Goal: Information Seeking & Learning: Understand process/instructions

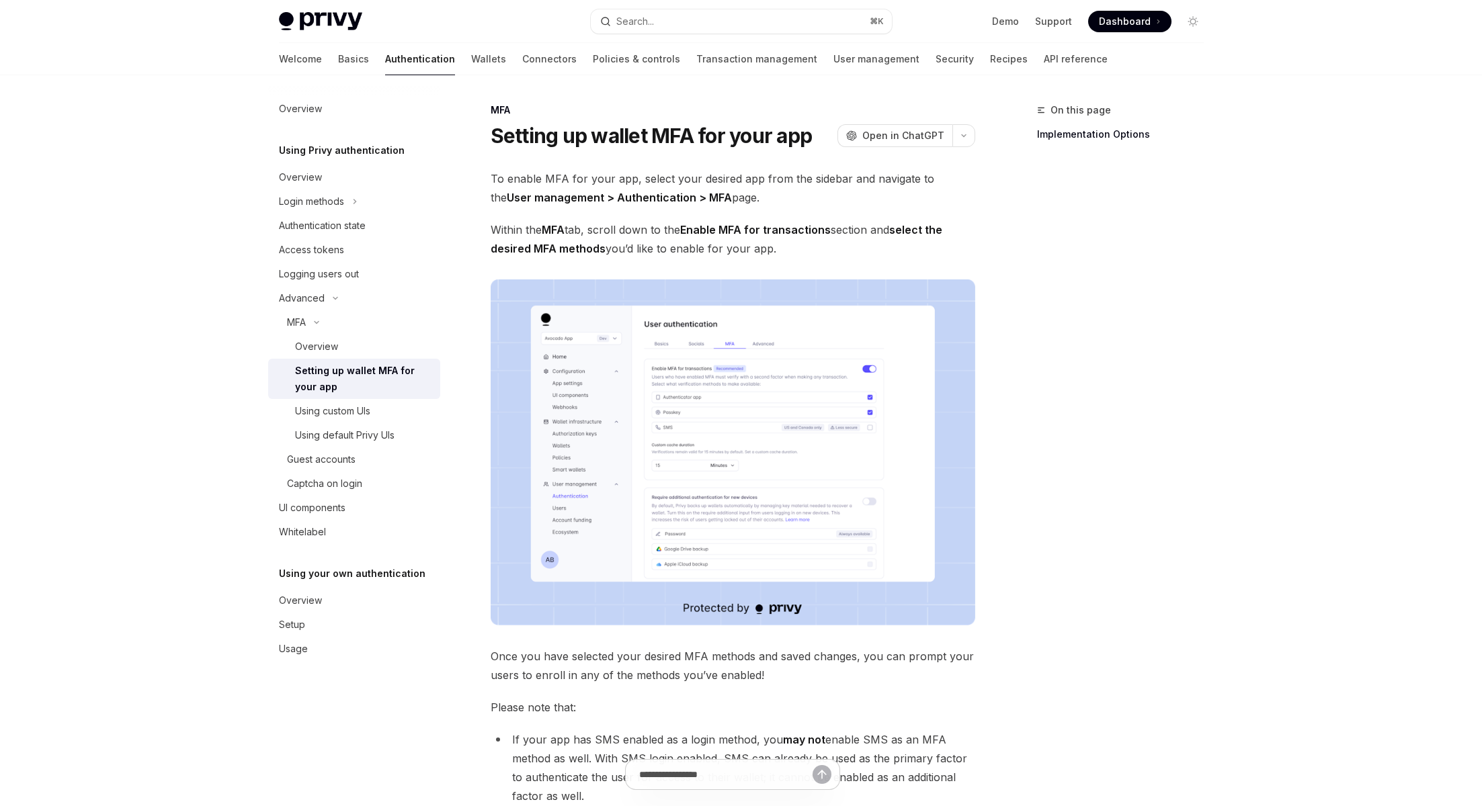
scroll to position [399, 0]
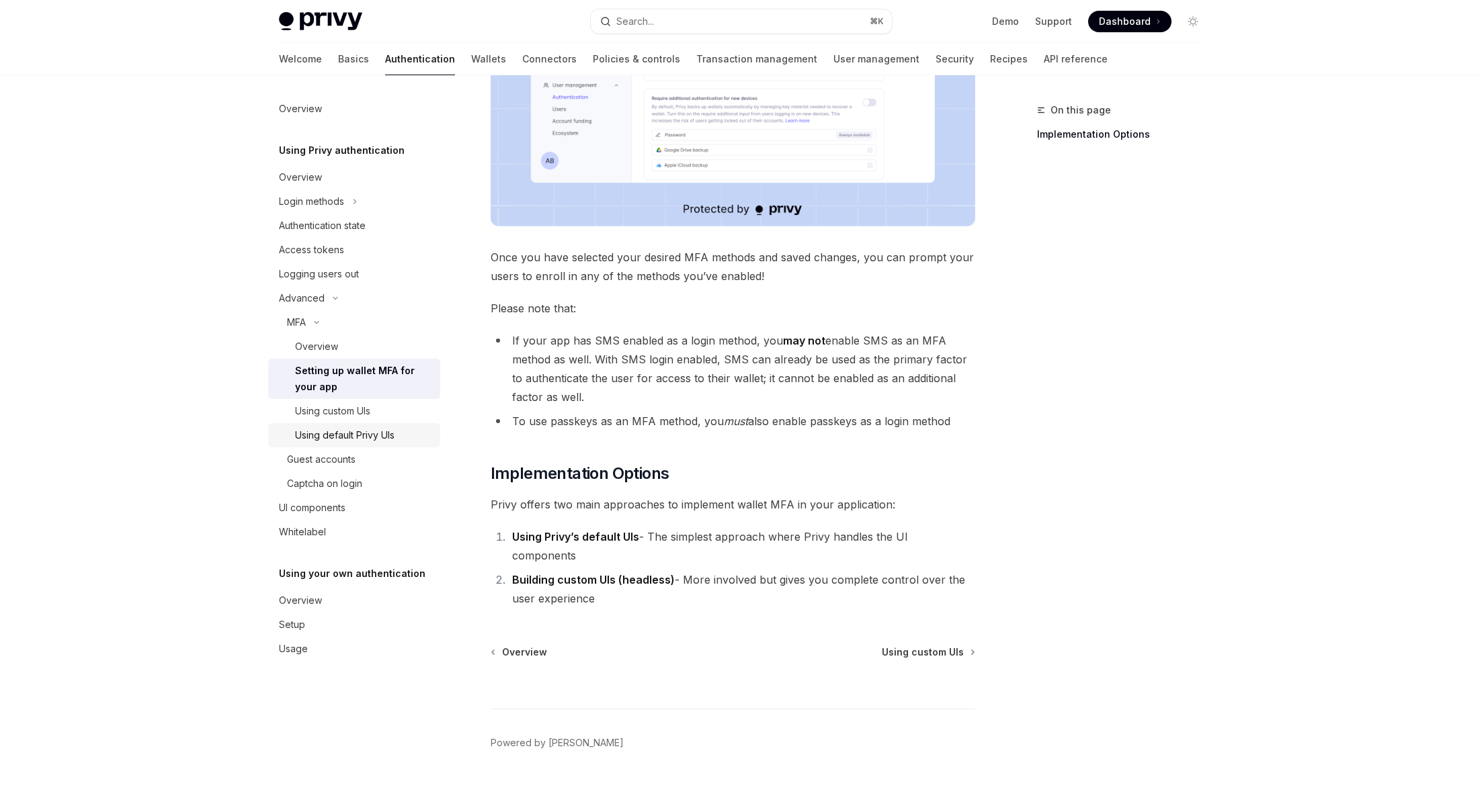
click at [355, 436] on div "Using default Privy UIs" at bounding box center [344, 435] width 99 height 16
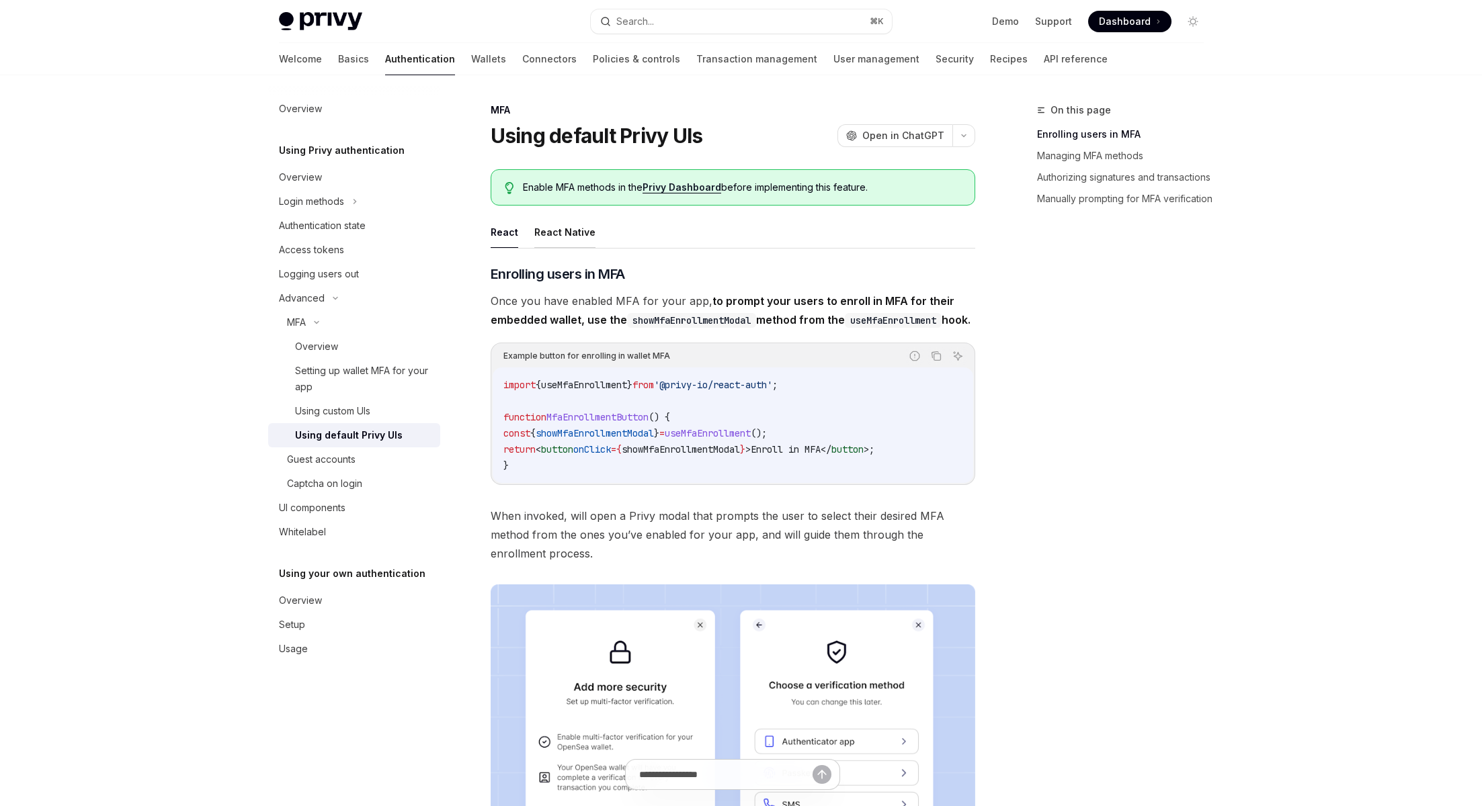
click at [569, 228] on button "React Native" at bounding box center [564, 232] width 61 height 32
type textarea "*"
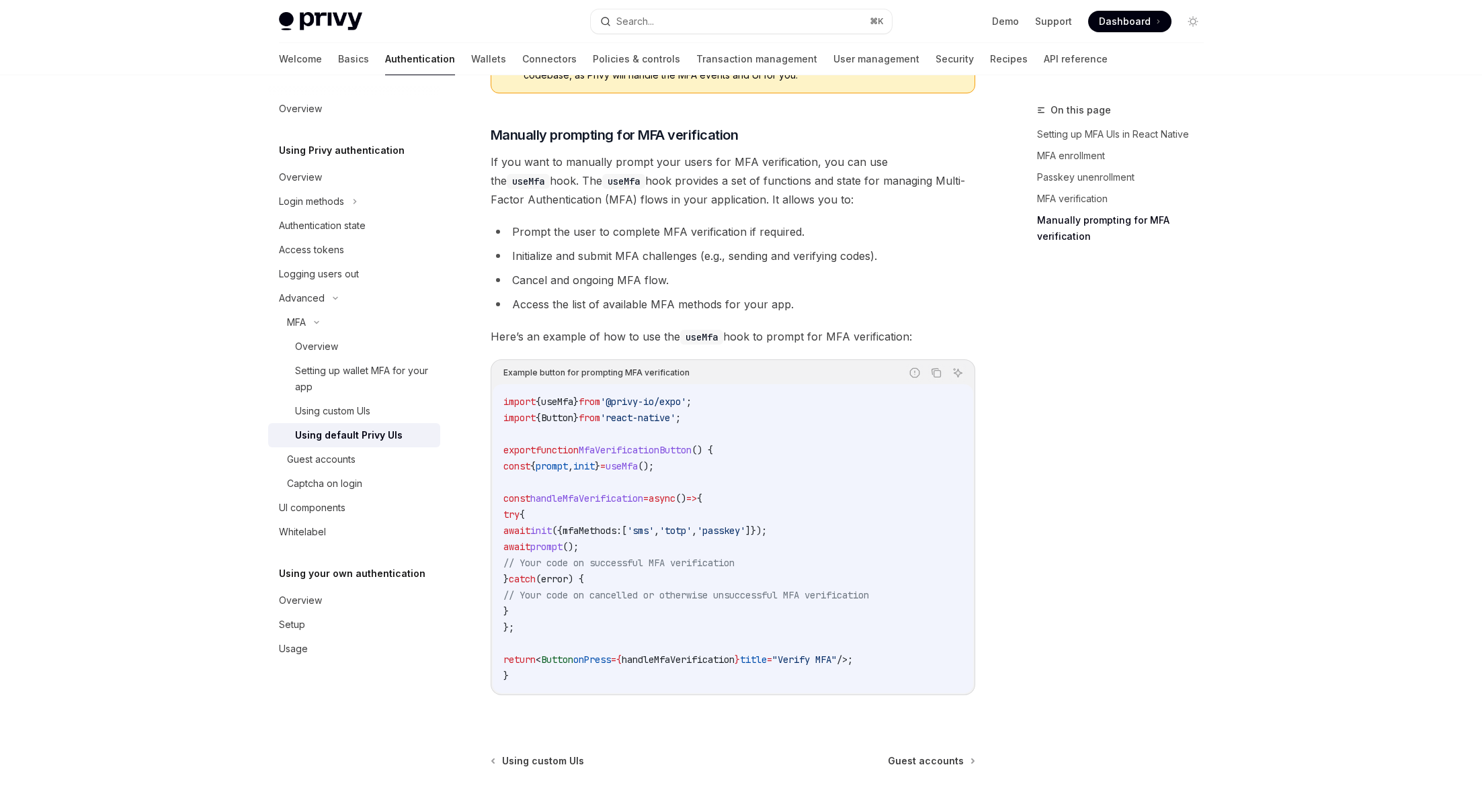
scroll to position [2064, 0]
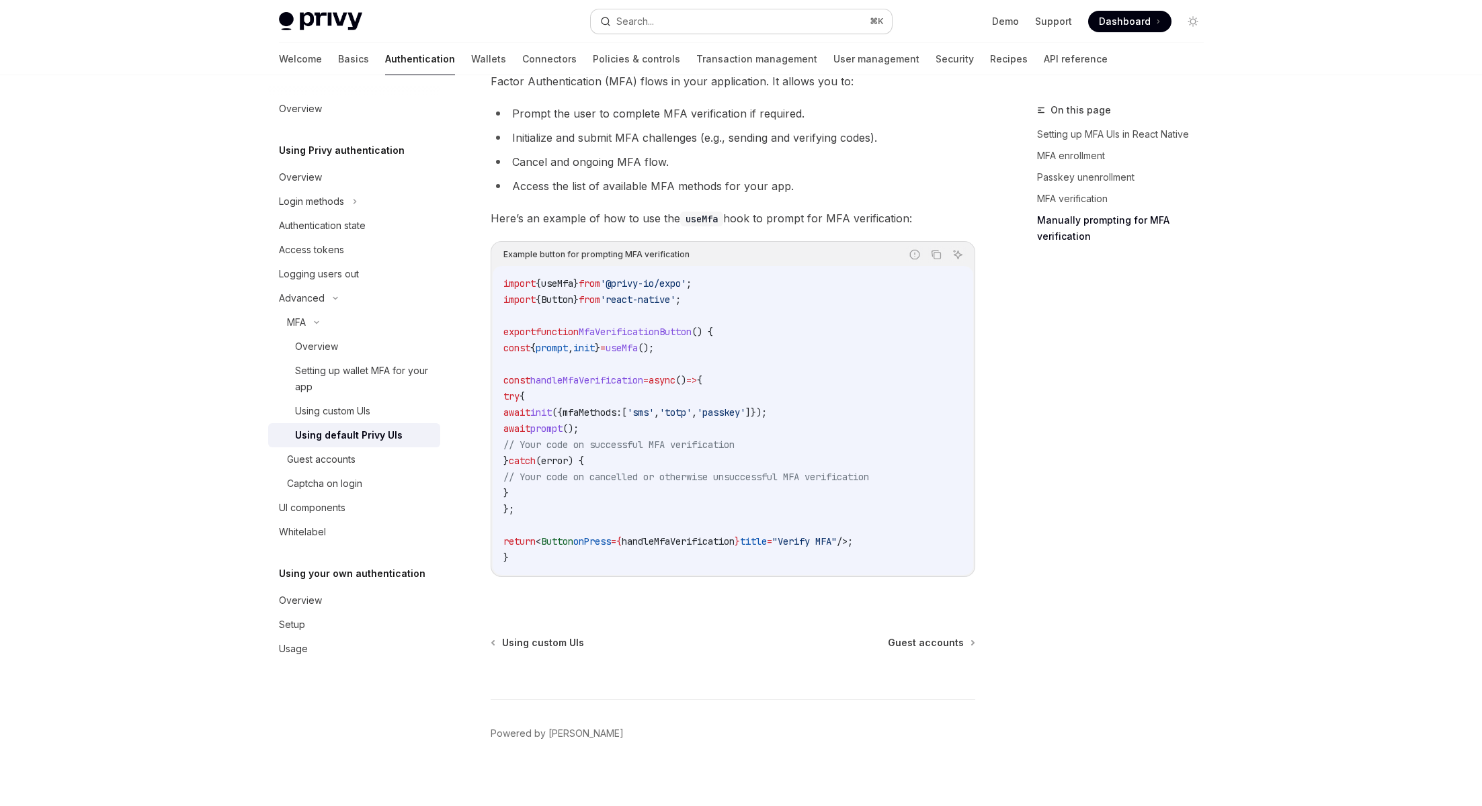
click at [655, 22] on button "Search... ⌘ K" at bounding box center [741, 21] width 301 height 24
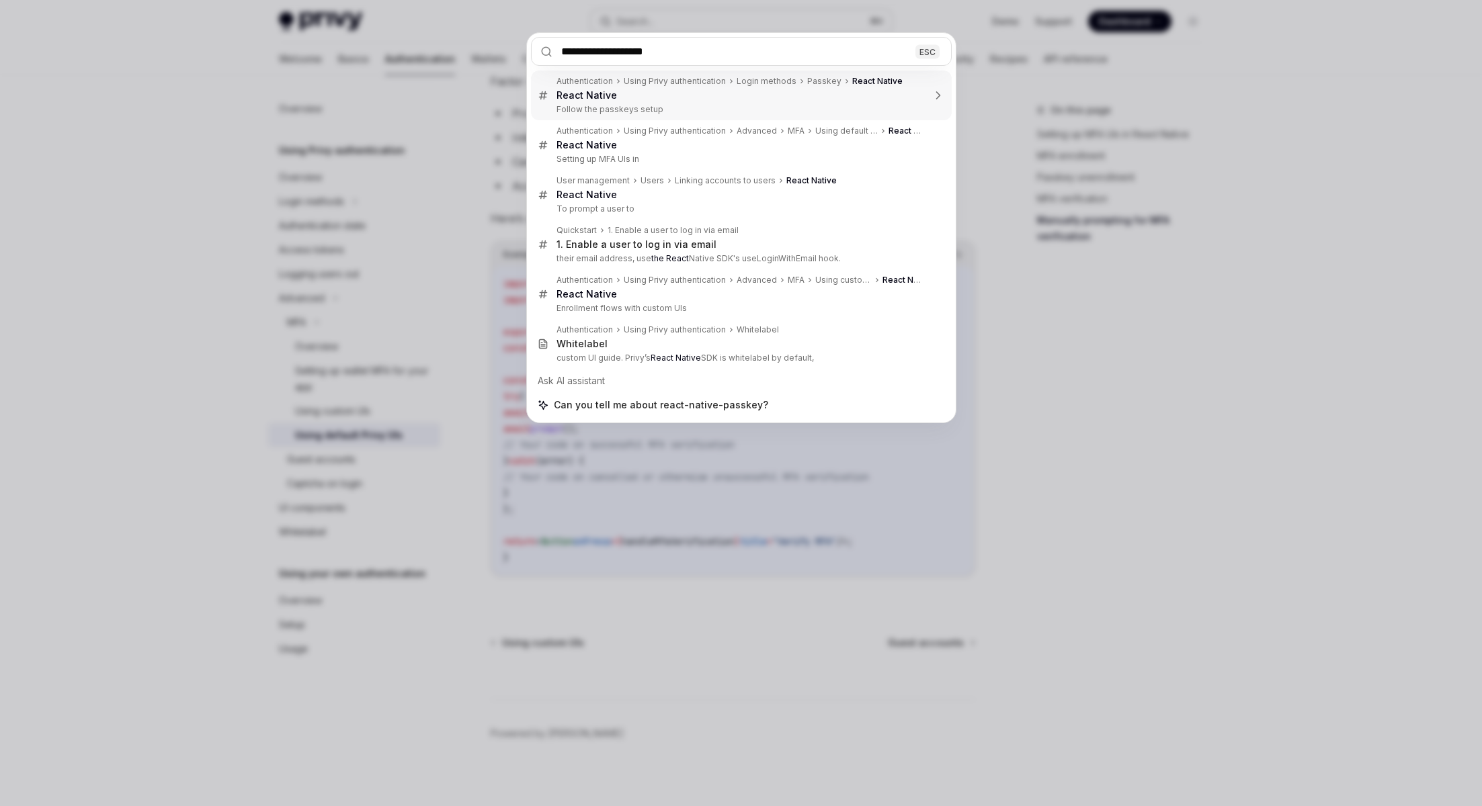
type input "**********"
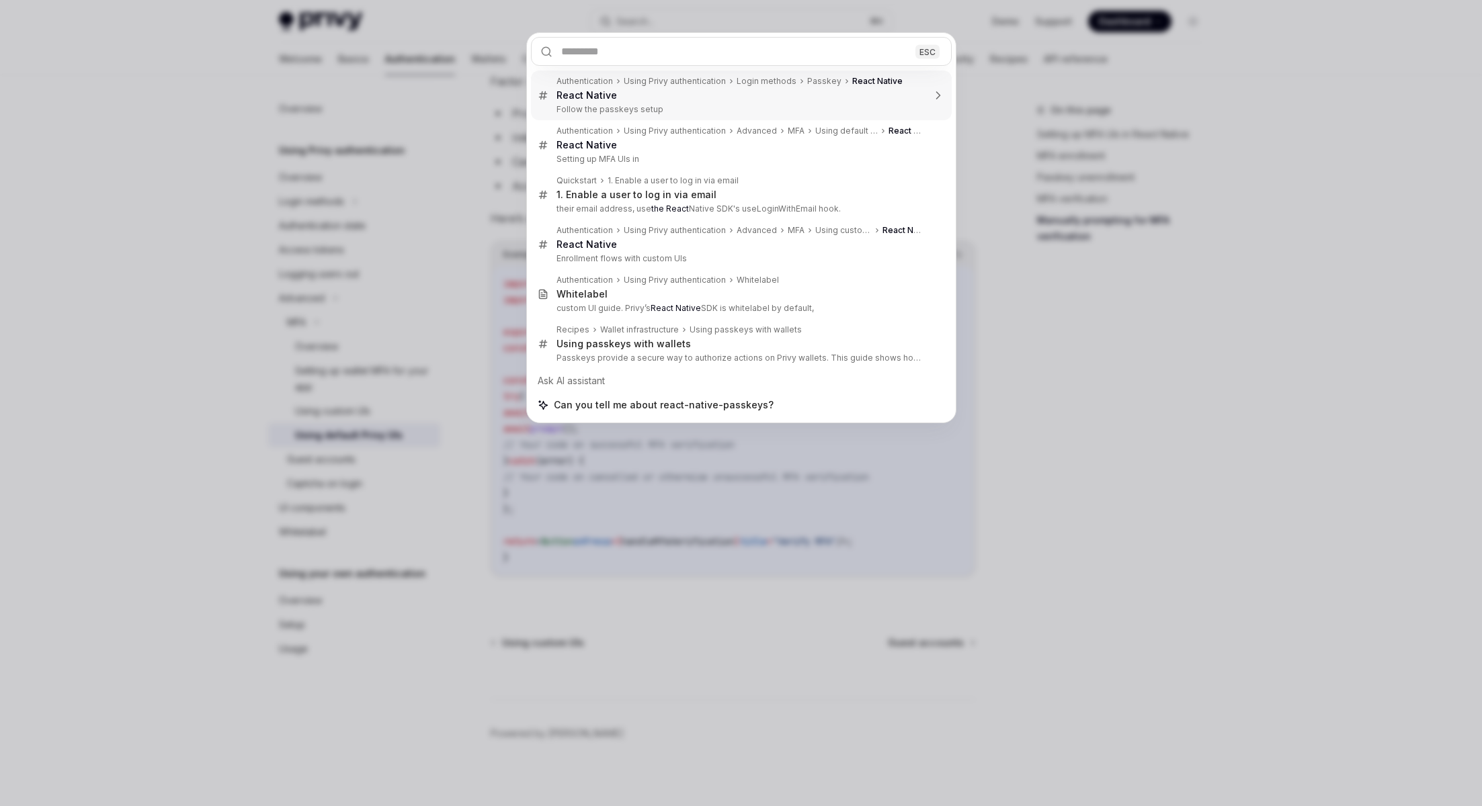
type textarea "*"
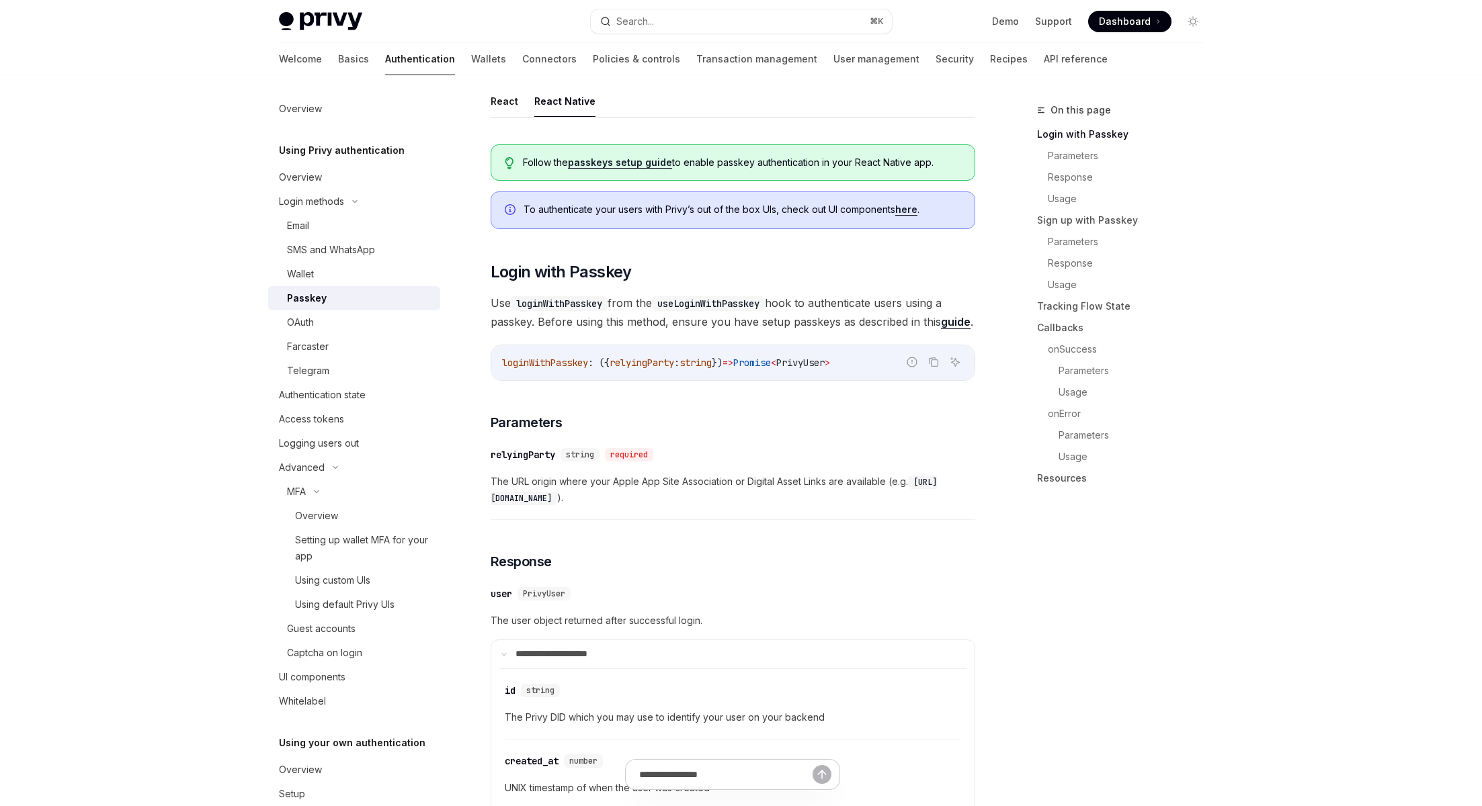
scroll to position [179, 0]
click at [951, 326] on link "guide" at bounding box center [956, 325] width 30 height 14
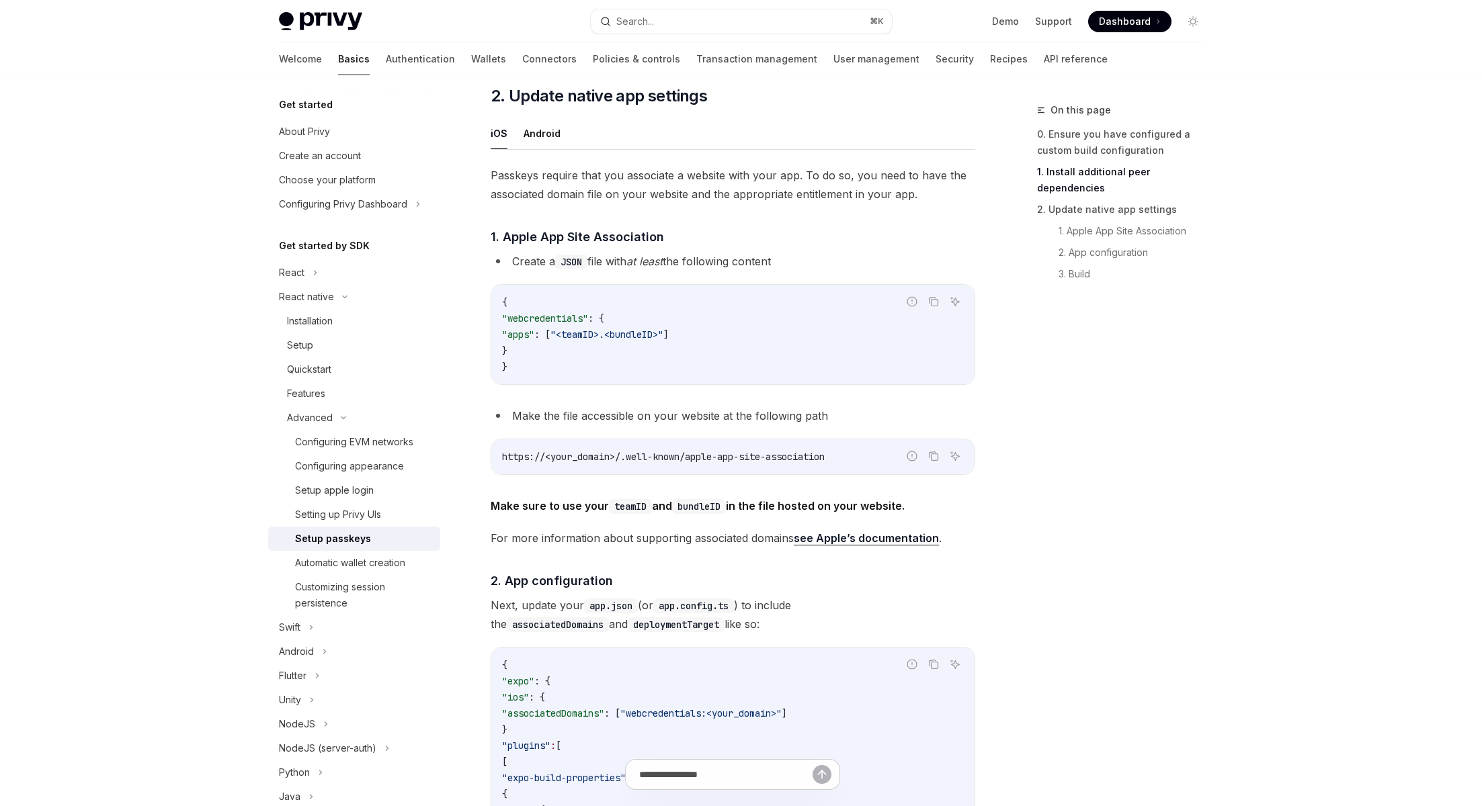
scroll to position [200, 0]
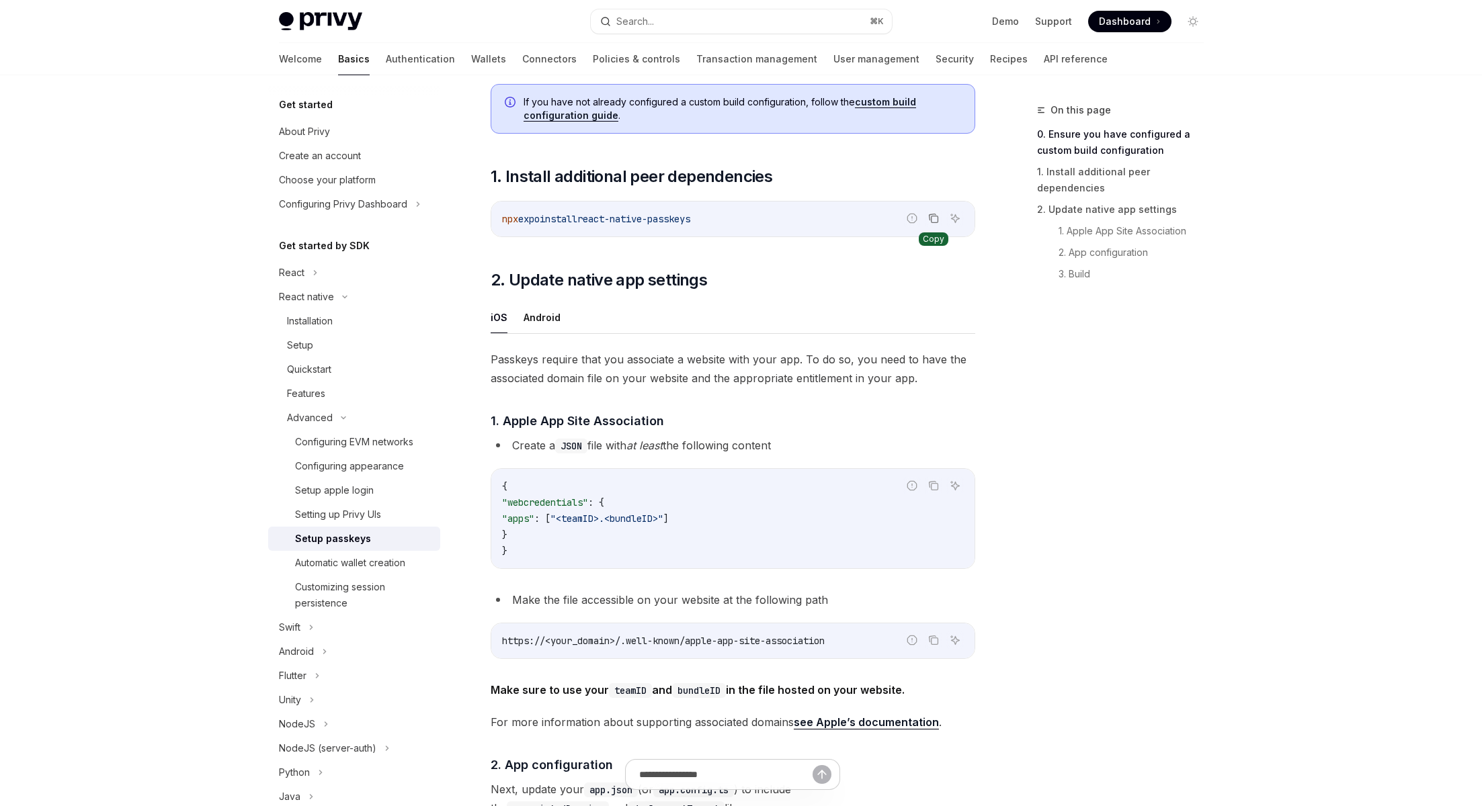
click at [937, 213] on icon "Copy the contents from the code block" at bounding box center [933, 218] width 11 height 11
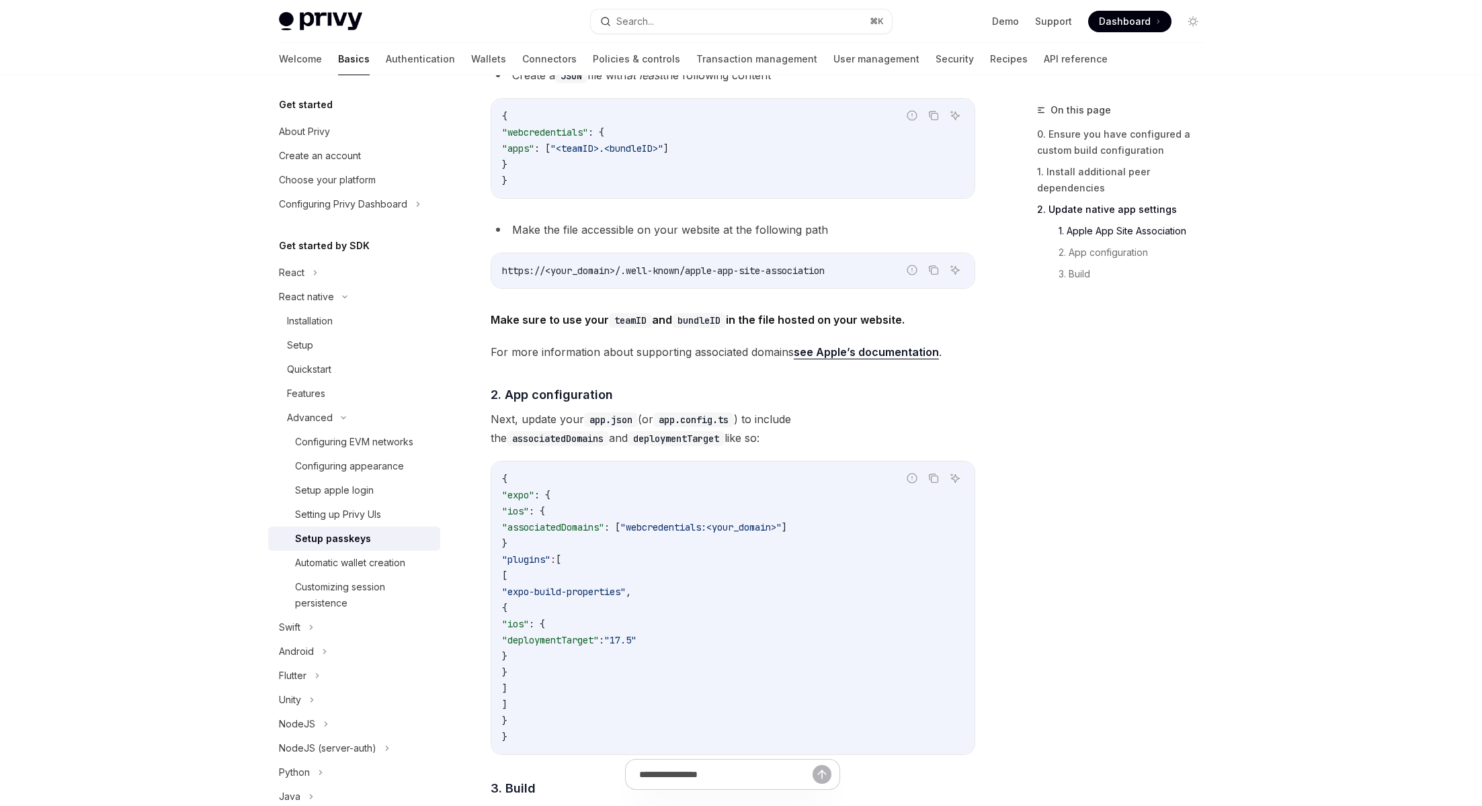
scroll to position [571, 0]
click at [833, 539] on code "{ "expo" : { "ios" : { "associatedDomains" : [ "webcredentials:<your_domain>" ]…" at bounding box center [733, 607] width 462 height 274
drag, startPoint x: 532, startPoint y: 526, endPoint x: 856, endPoint y: 530, distance: 323.9
click at [856, 530] on code "{ "expo" : { "ios" : { "associatedDomains" : [ "webcredentials:<your_domain>" ]…" at bounding box center [733, 607] width 462 height 274
copy span ""associatedDomains" : [ "webcredentials:<your_domain>" ]"
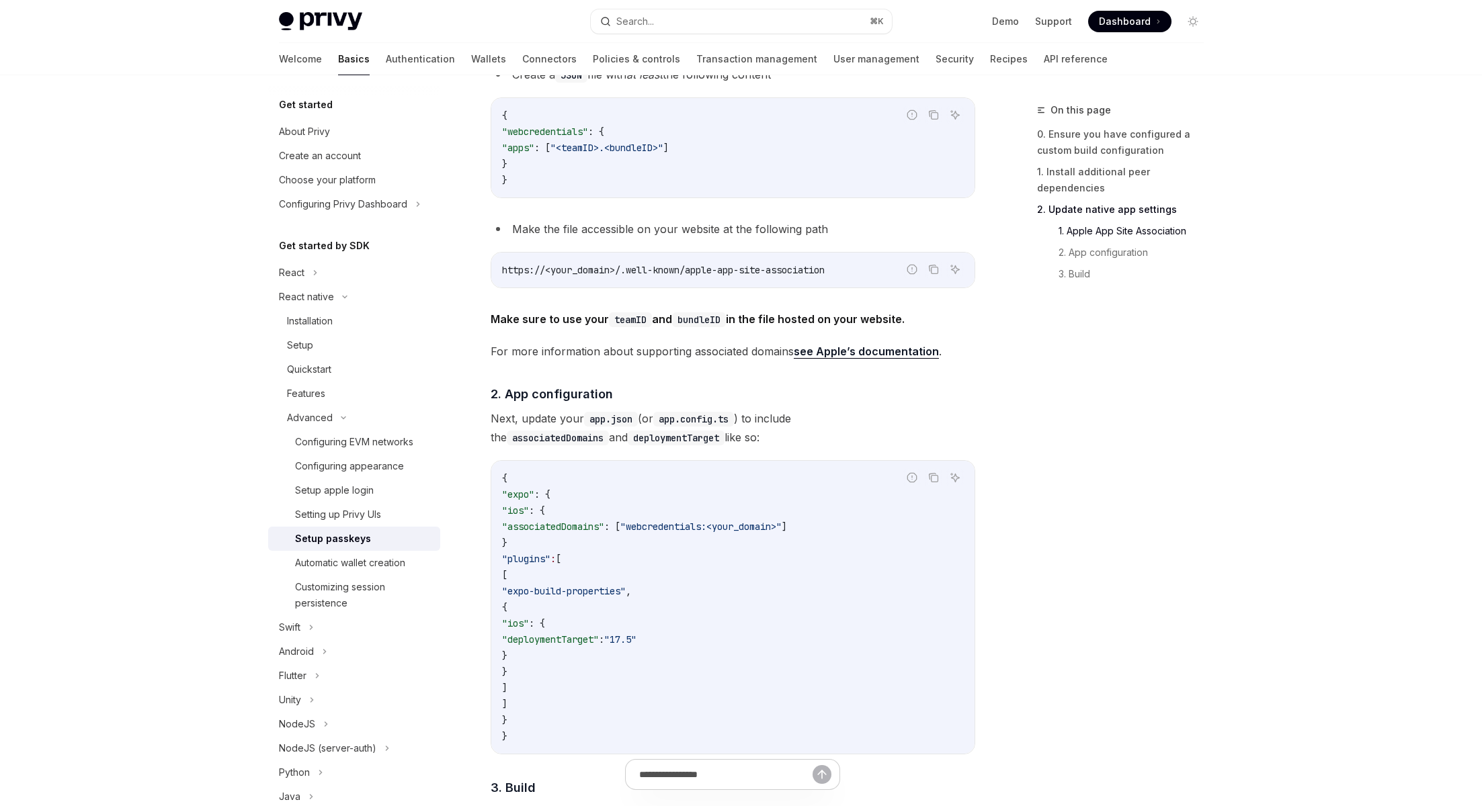
click at [708, 524] on span ""webcredentials:<your_domain>"" at bounding box center [700, 527] width 161 height 12
click at [905, 549] on code "{ "expo" : { "ios" : { "associatedDomains" : [ "webcredentials:<your_domain>" ]…" at bounding box center [733, 607] width 462 height 274
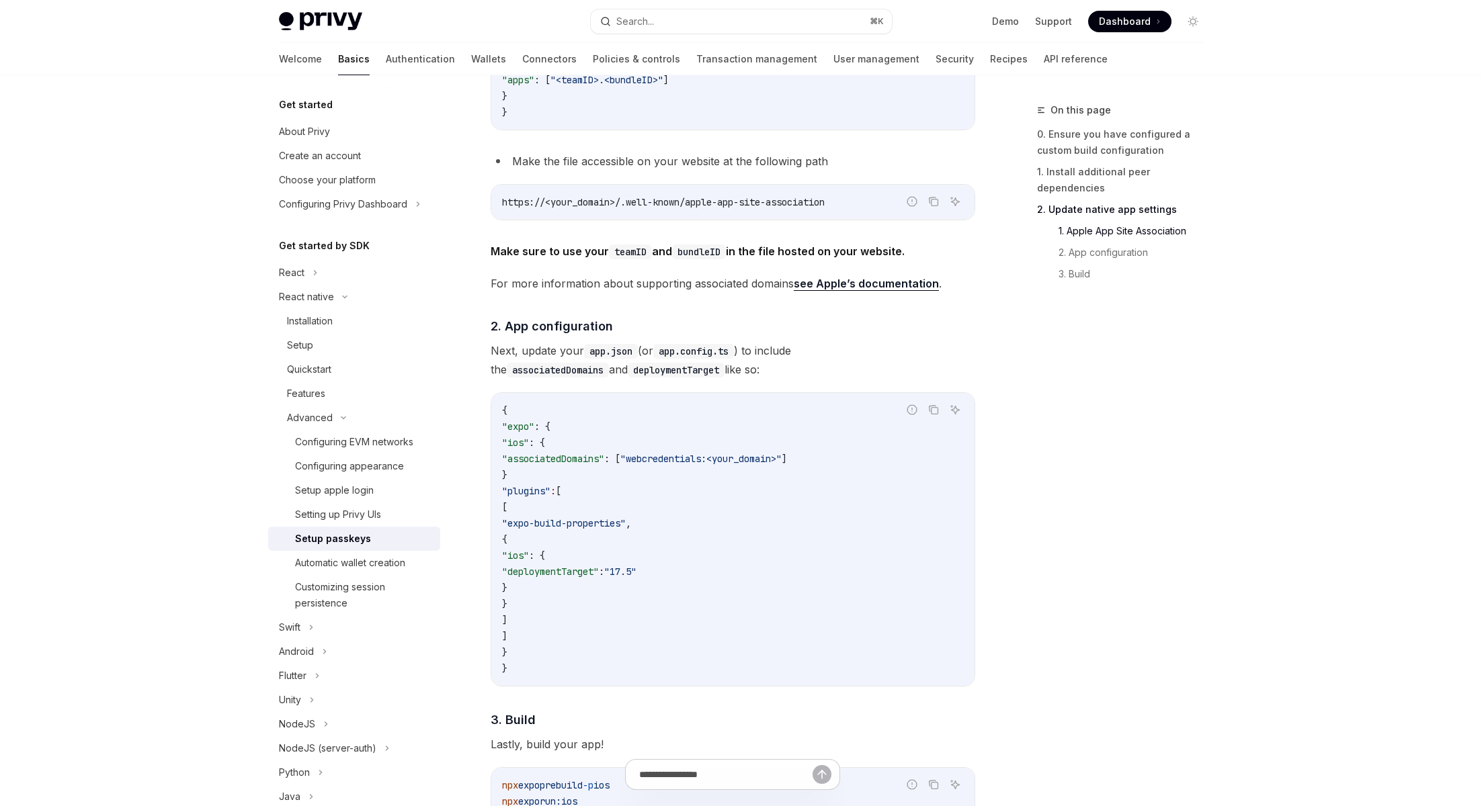
scroll to position [637, 0]
click at [471, 329] on icon "Navigate to header" at bounding box center [471, 328] width 9 height 8
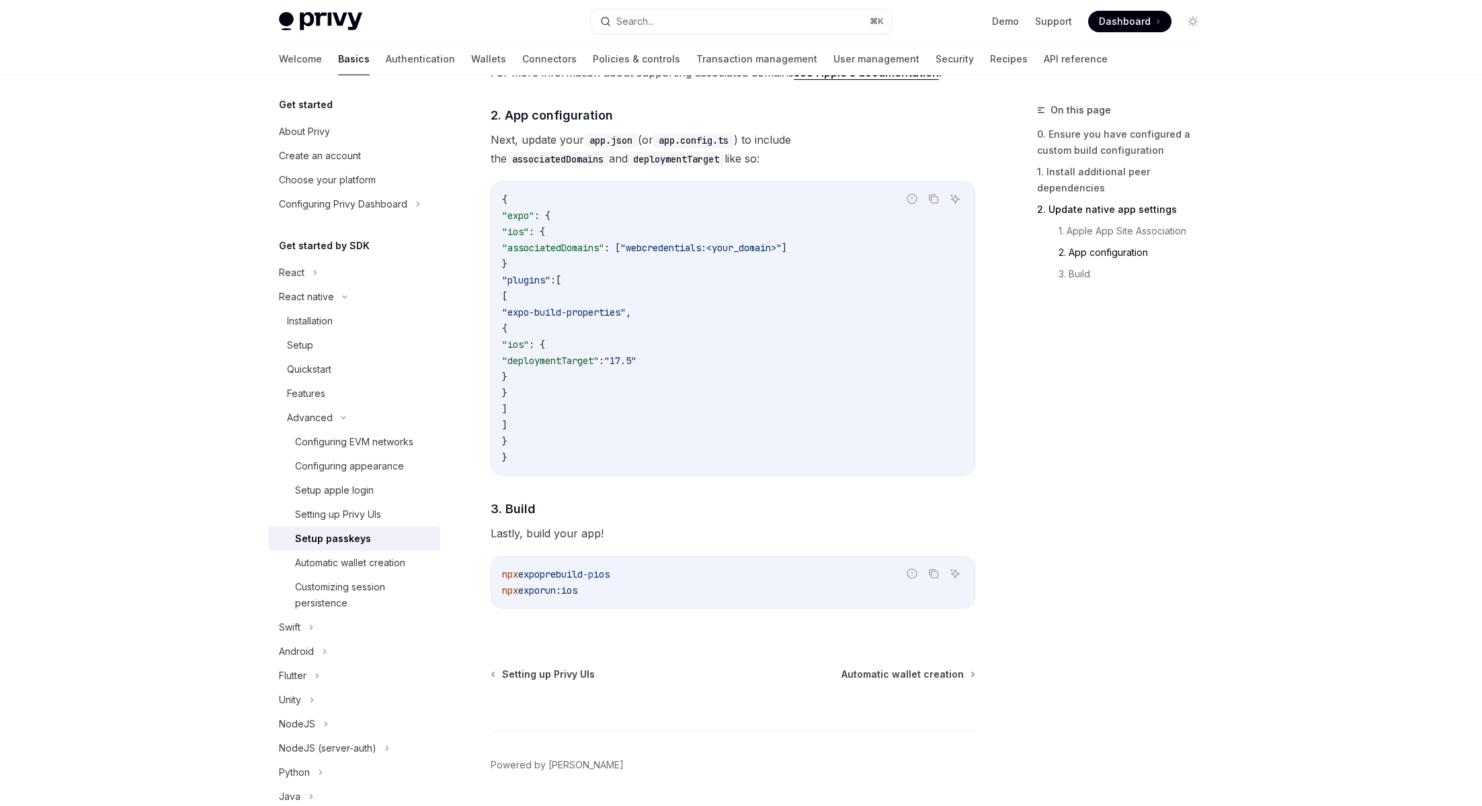
scroll to position [853, 0]
